Goal: Task Accomplishment & Management: Complete application form

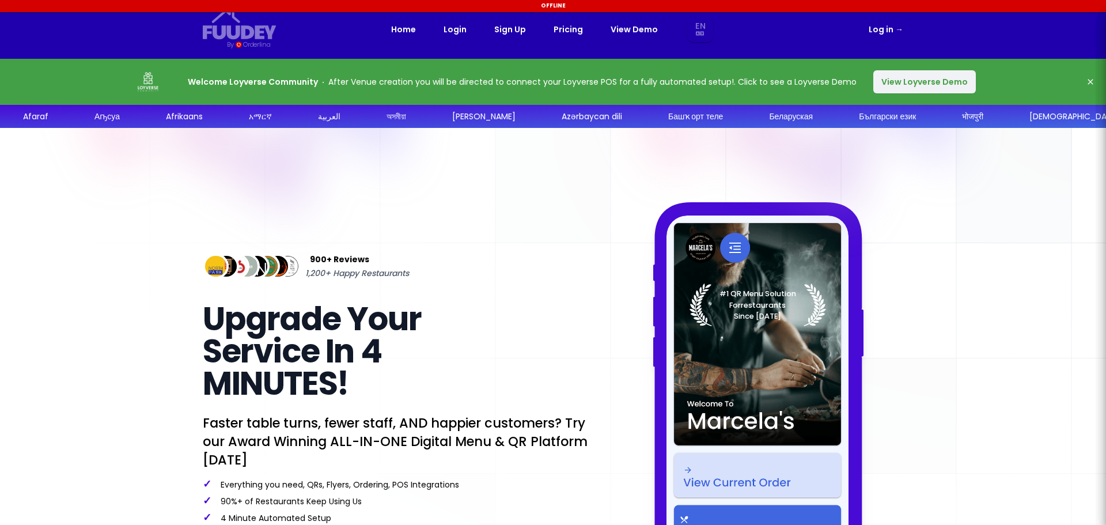
select select "en"
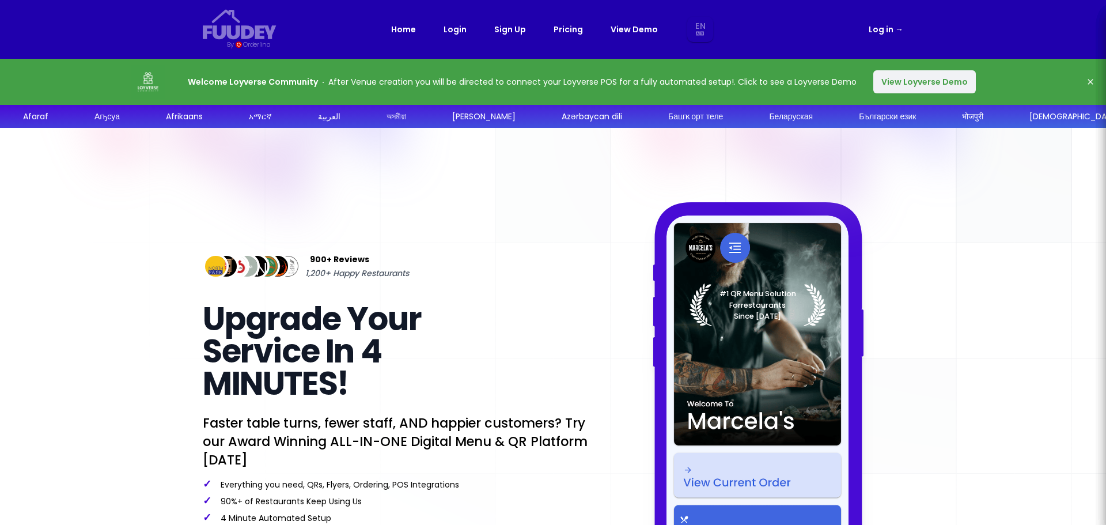
select select "en"
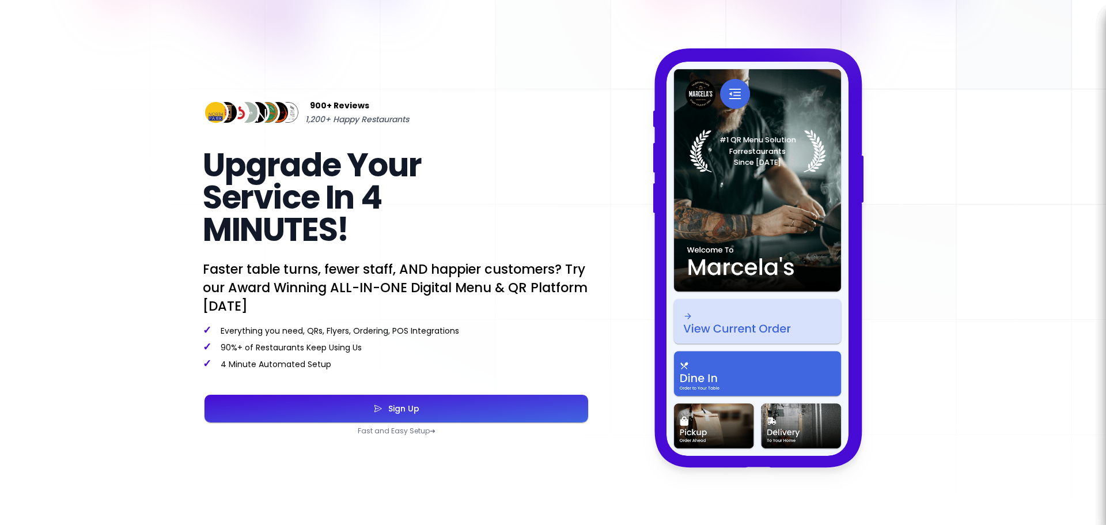
scroll to position [173, 0]
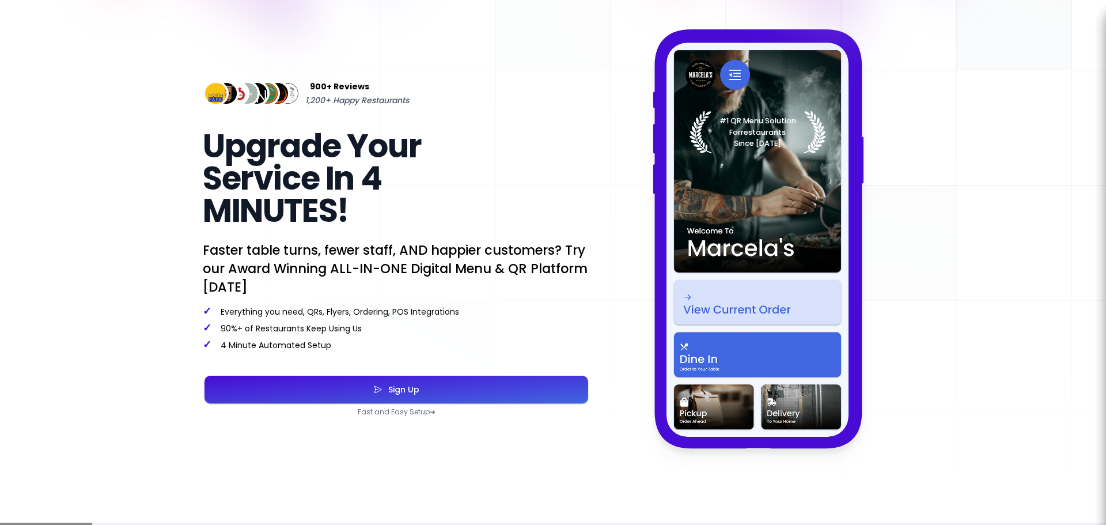
click at [395, 380] on button "Sign Up" at bounding box center [396, 390] width 384 height 28
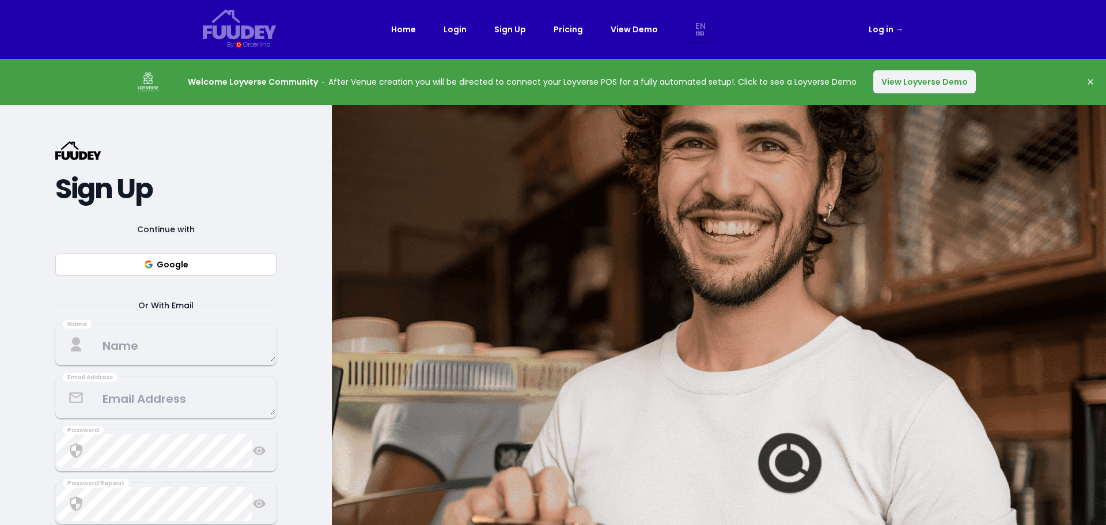
select select "en"
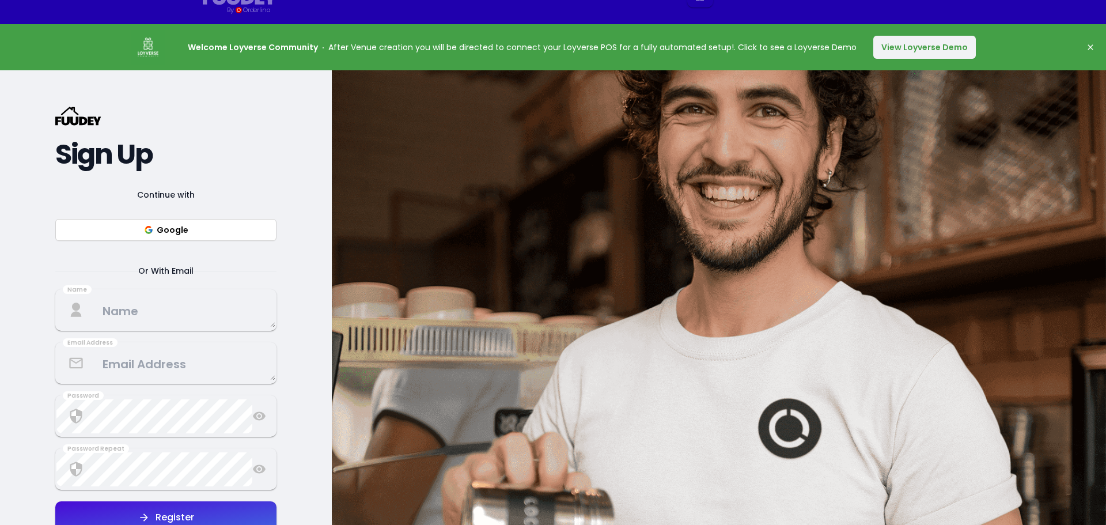
scroll to position [58, 0]
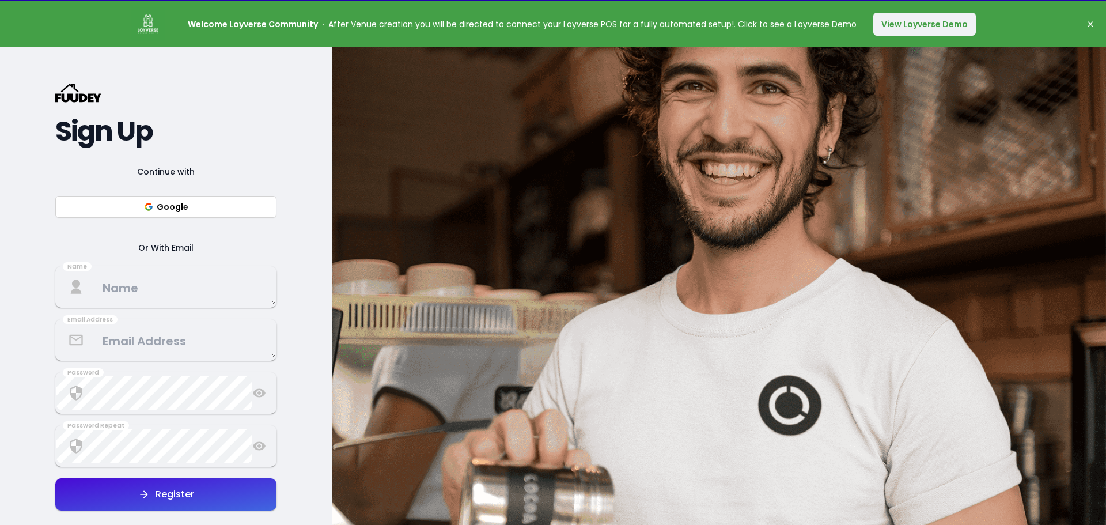
click at [208, 206] on button "Google" at bounding box center [165, 207] width 221 height 22
select select "en"
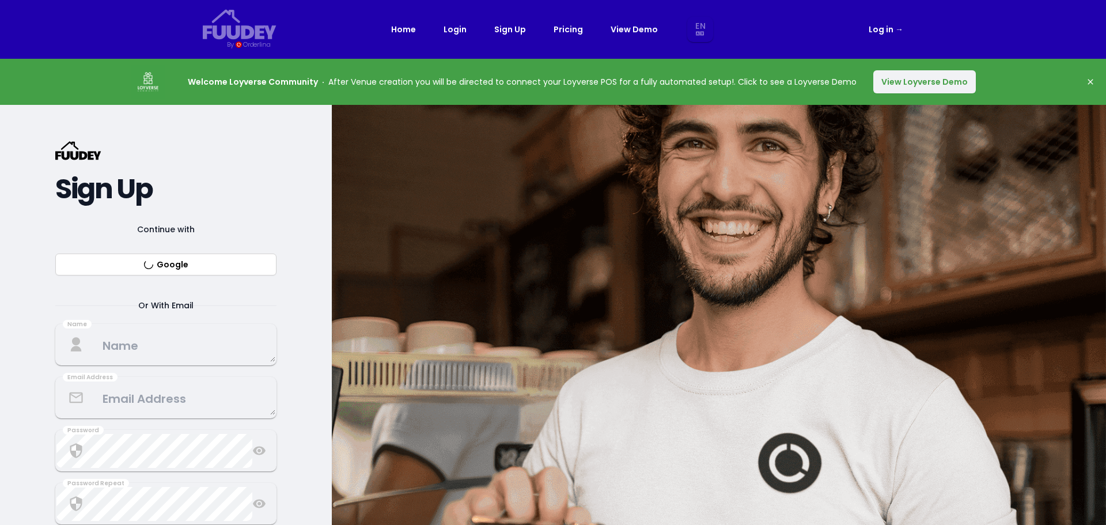
select select "en"
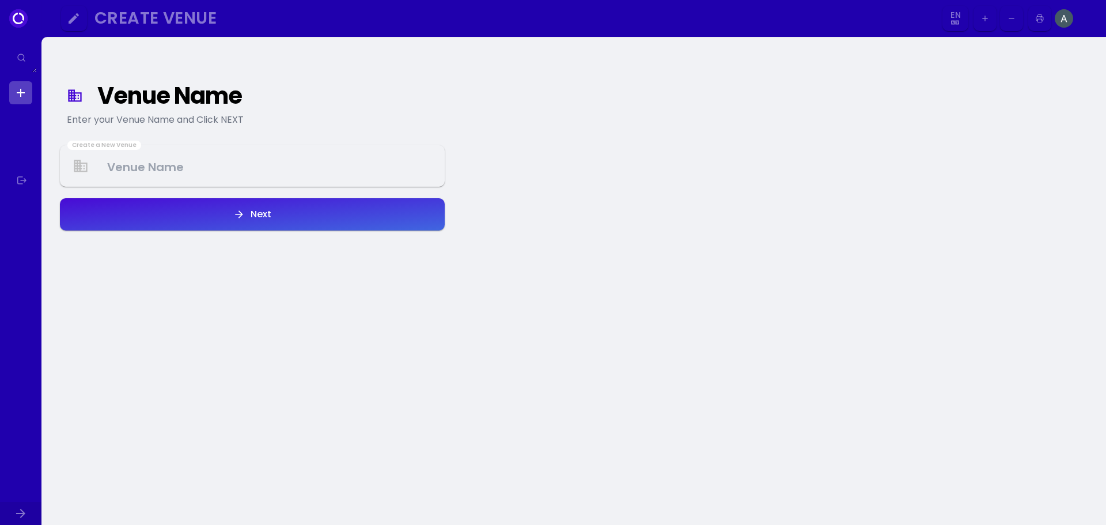
click at [156, 172] on Venue at bounding box center [252, 166] width 382 height 34
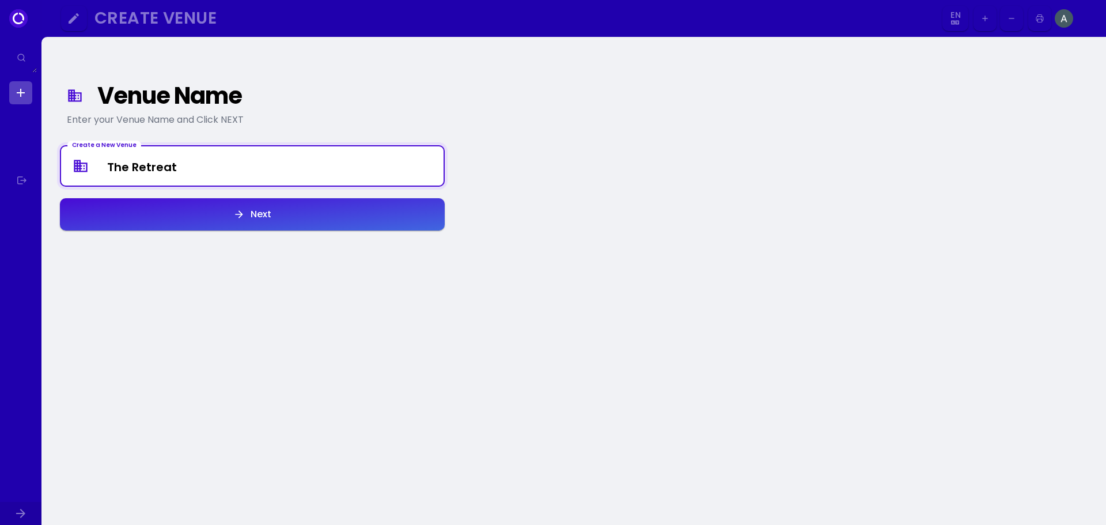
type Venue "The Retreat"
click at [183, 219] on button "Next" at bounding box center [252, 214] width 385 height 32
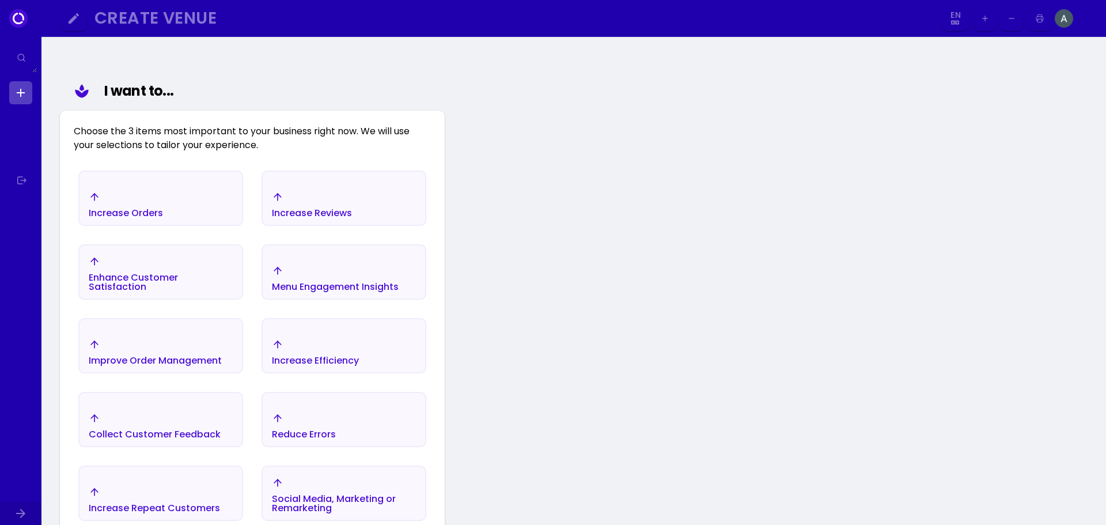
scroll to position [134, 0]
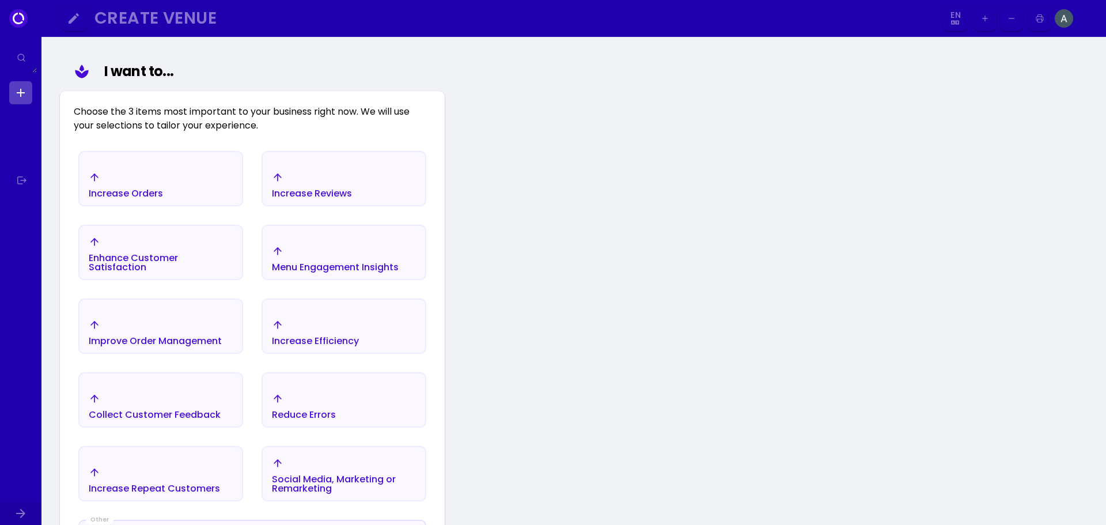
click at [163, 198] on div "Improve Order Management" at bounding box center [126, 193] width 74 height 9
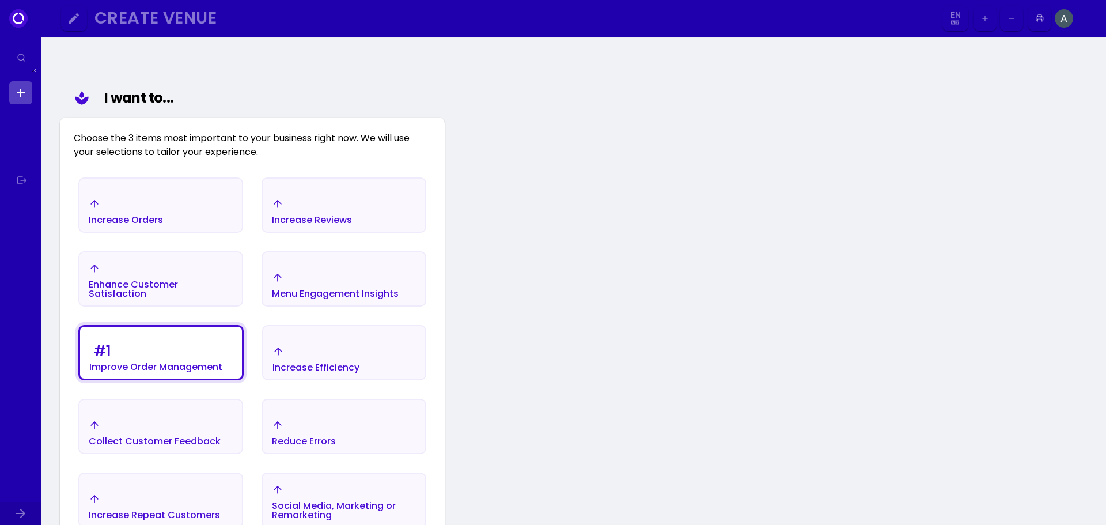
scroll to position [76, 0]
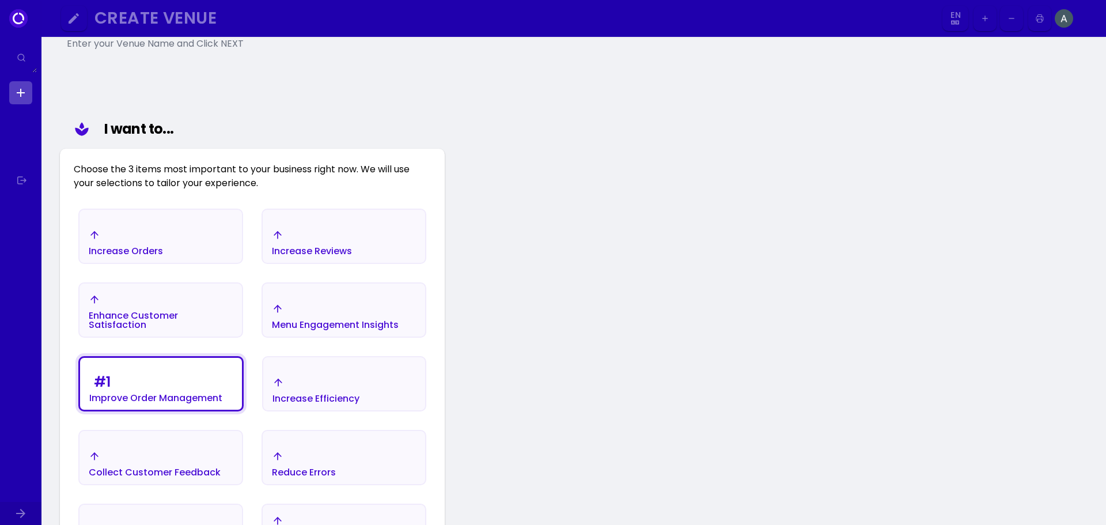
click at [211, 234] on div "Increase Orders" at bounding box center [160, 242] width 162 height 40
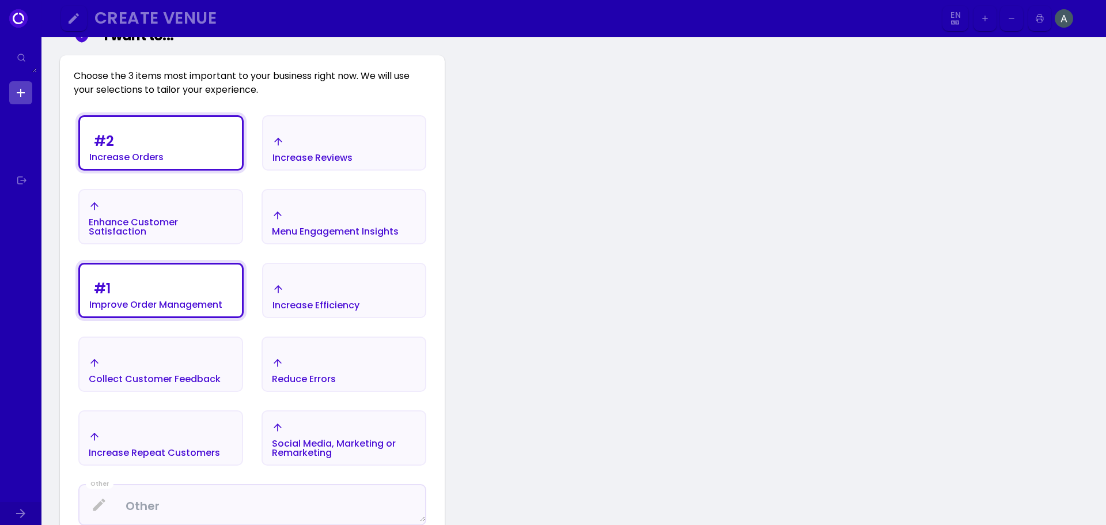
scroll to position [191, 0]
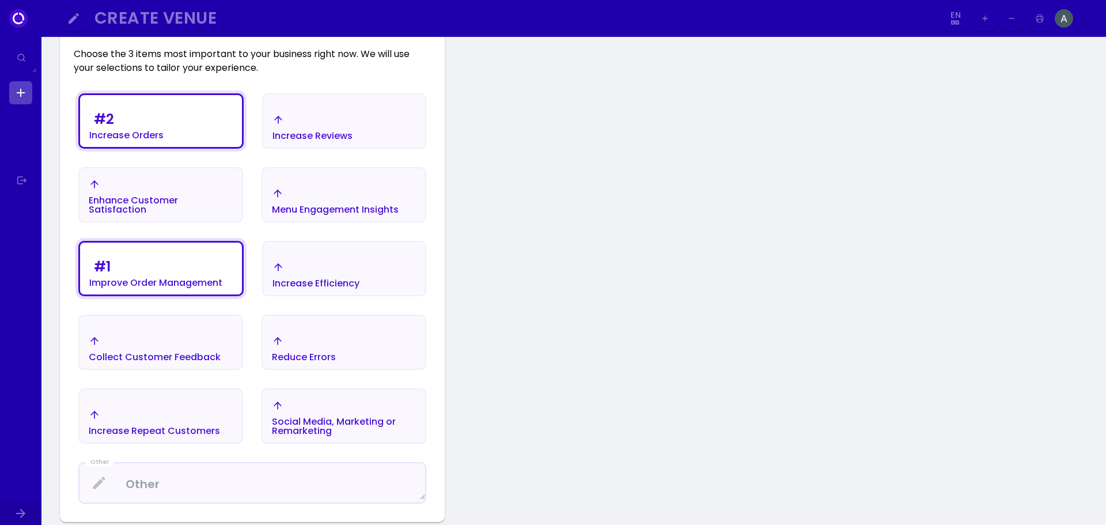
click at [164, 140] on div "Enhance Customer Satisfaction" at bounding box center [126, 135] width 74 height 9
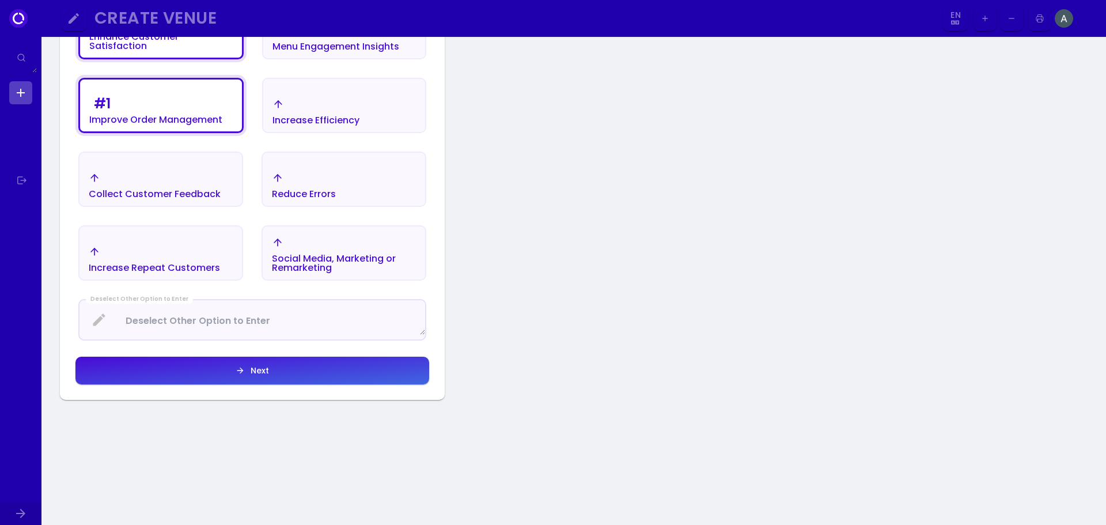
scroll to position [364, 0]
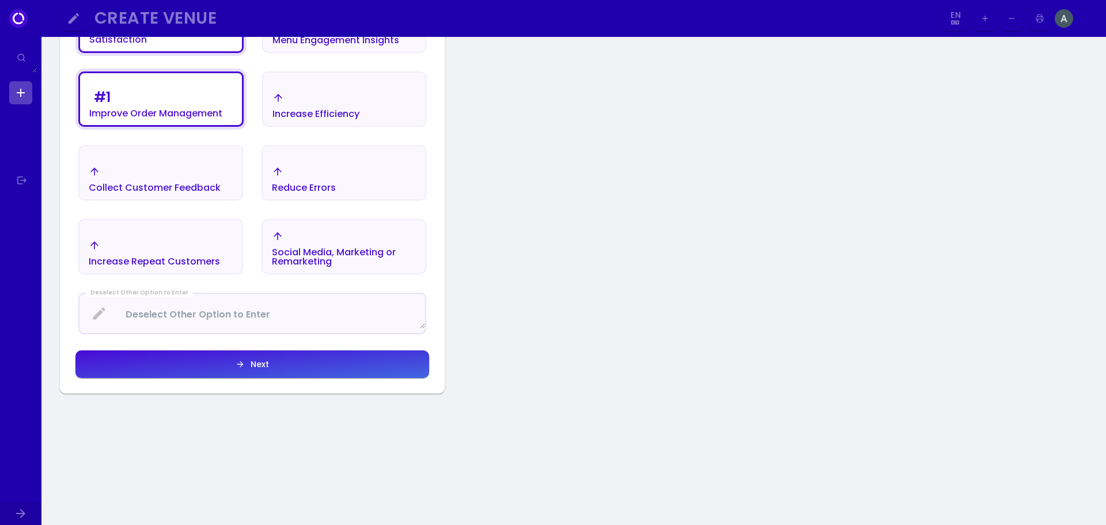
select select "en"
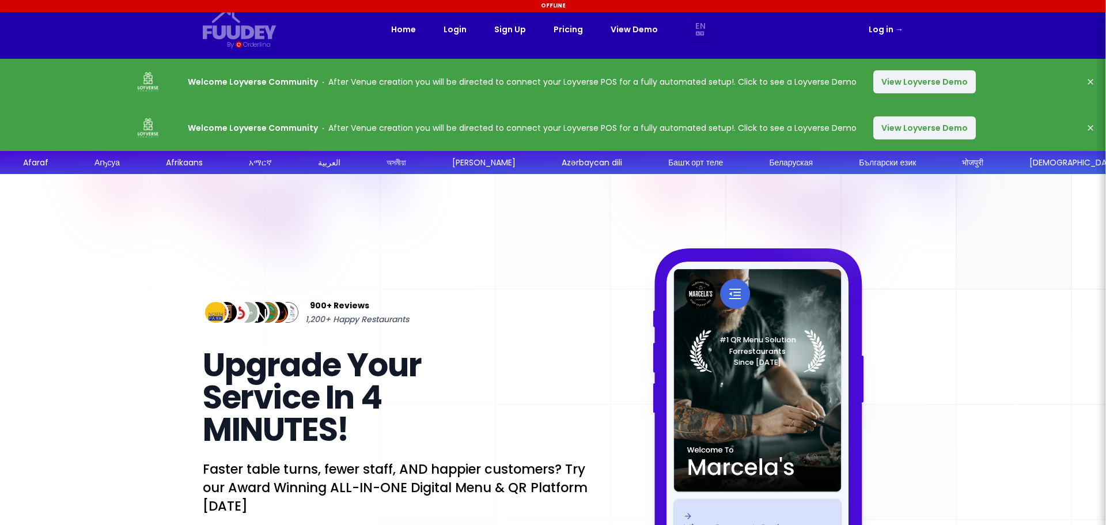
select select "en"
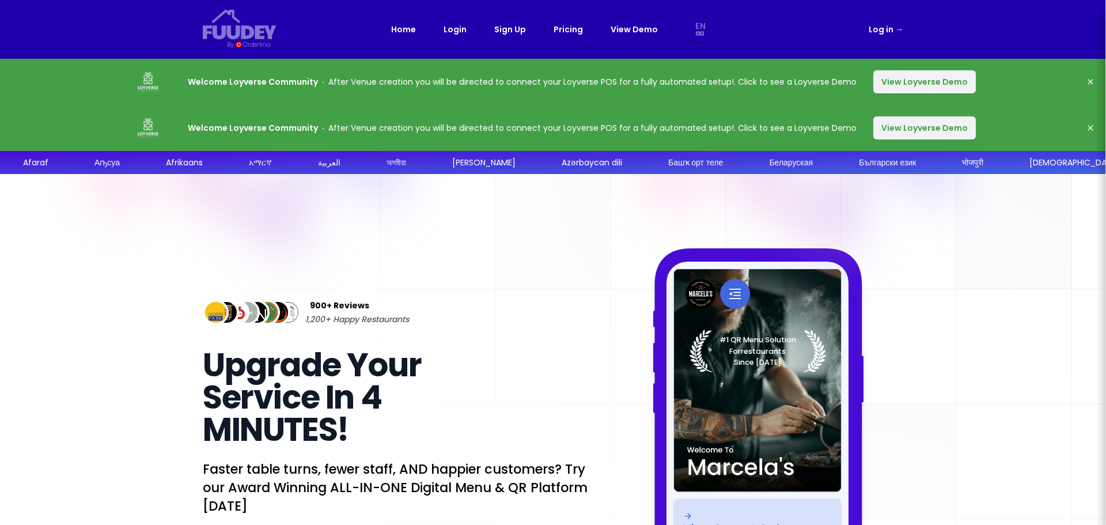
select select "en"
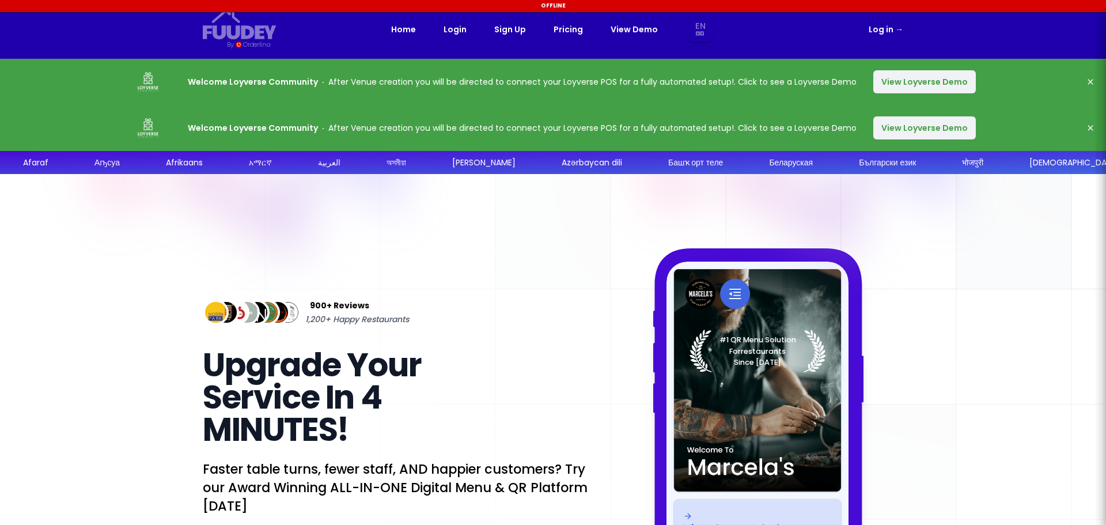
select select "en"
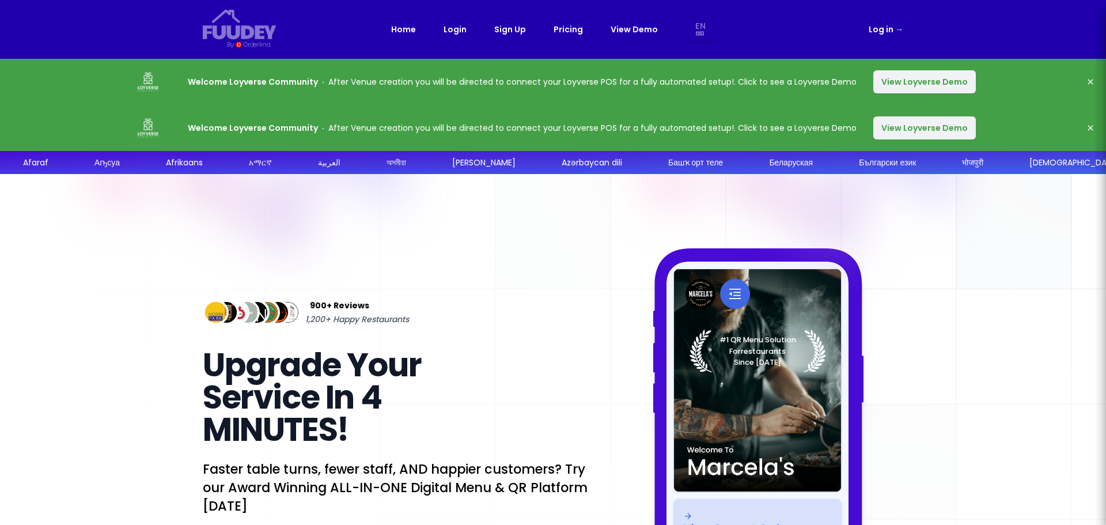
select select "en"
click at [898, 29] on span "→" at bounding box center [899, 30] width 8 height 12
select select "en"
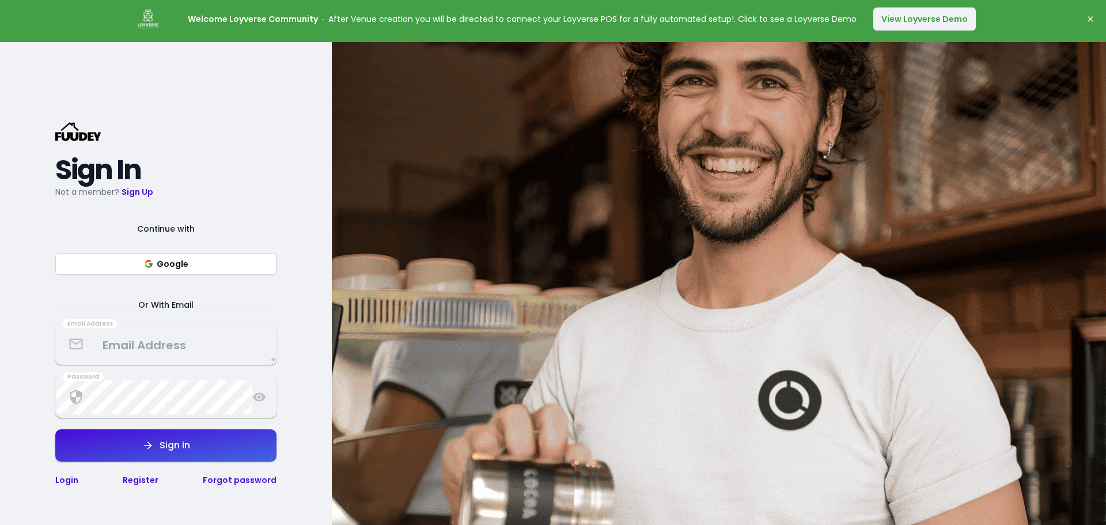
scroll to position [115, 0]
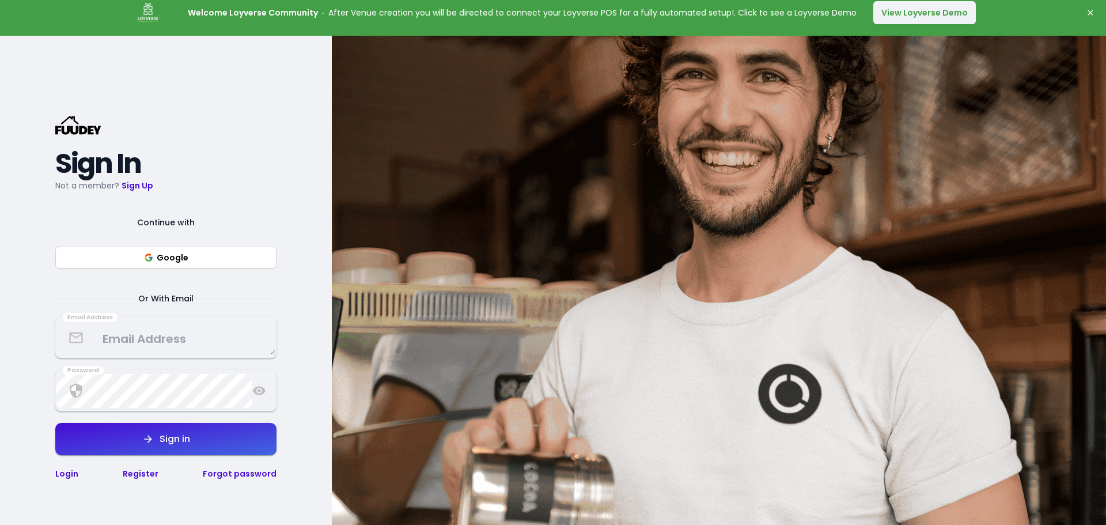
click at [151, 267] on button "Google" at bounding box center [165, 258] width 221 height 22
select select "en"
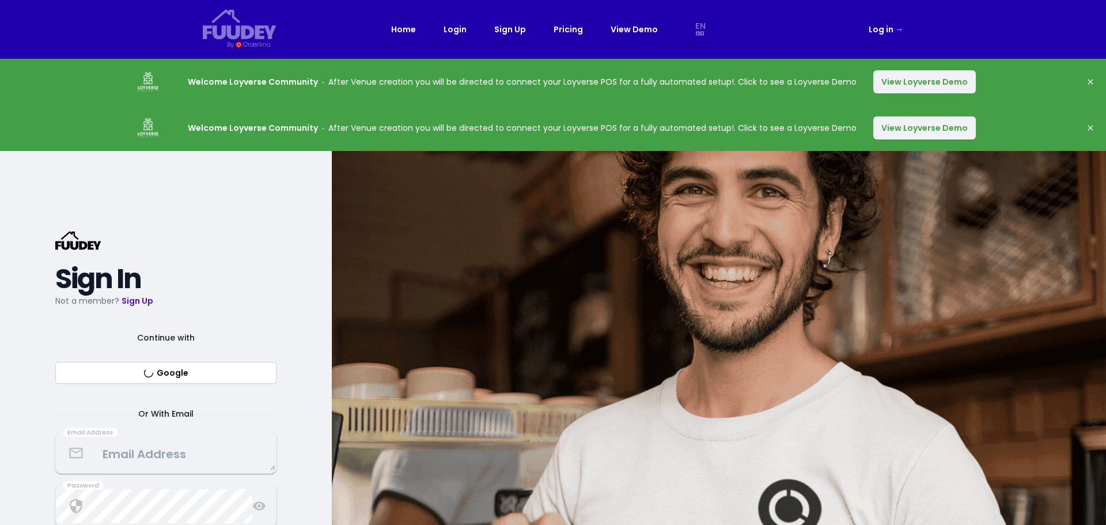
select select "en"
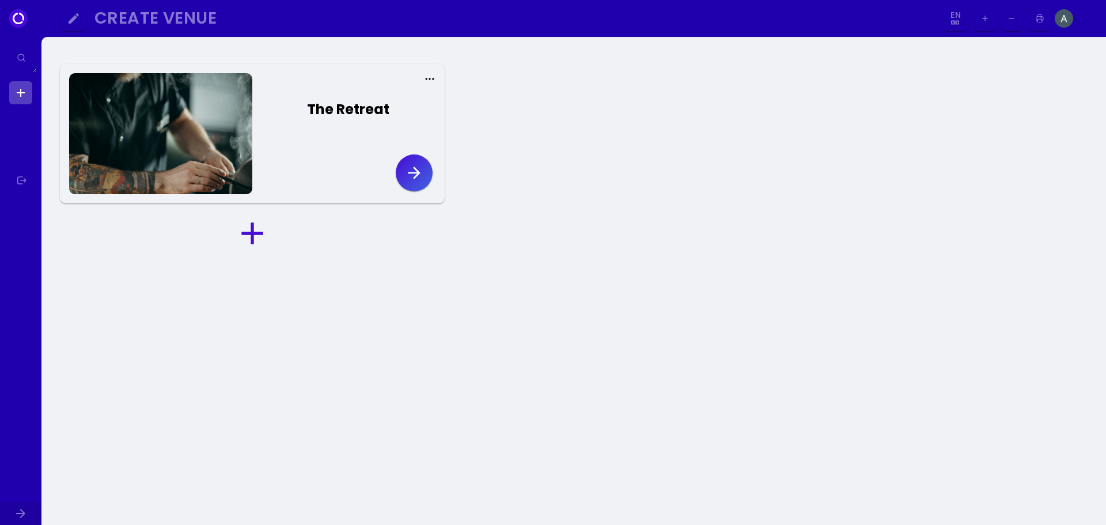
click at [340, 113] on div "The Retreat" at bounding box center [348, 109] width 82 height 21
click at [403, 177] on button "button" at bounding box center [414, 172] width 37 height 37
select select "en"
